Goal: Entertainment & Leisure: Consume media (video, audio)

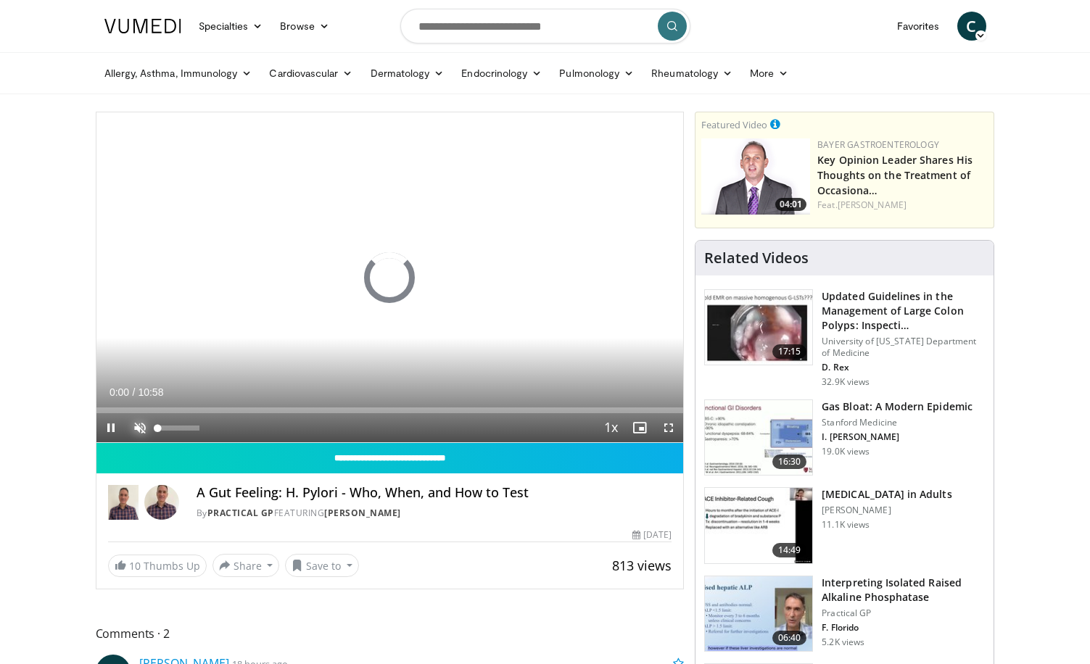
click at [138, 426] on span "Video Player" at bounding box center [139, 427] width 29 height 29
